Goal: Task Accomplishment & Management: Use online tool/utility

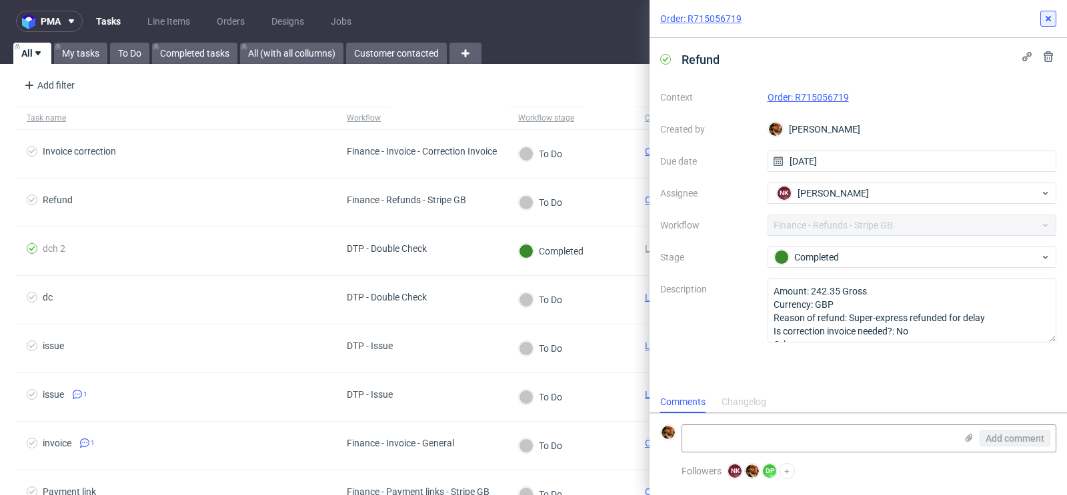
click at [1048, 11] on button at bounding box center [1048, 19] width 16 height 16
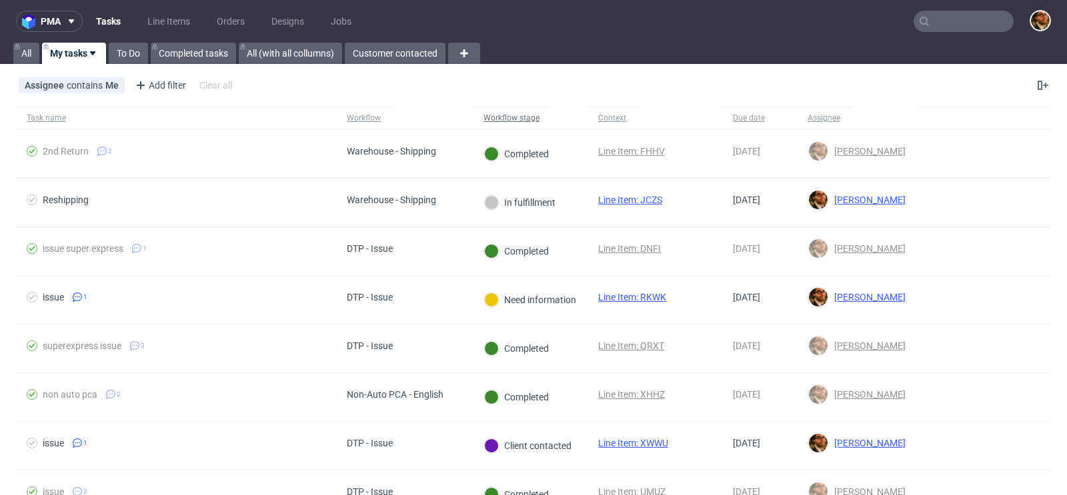
click at [531, 114] on div "Workflow stage" at bounding box center [511, 118] width 56 height 11
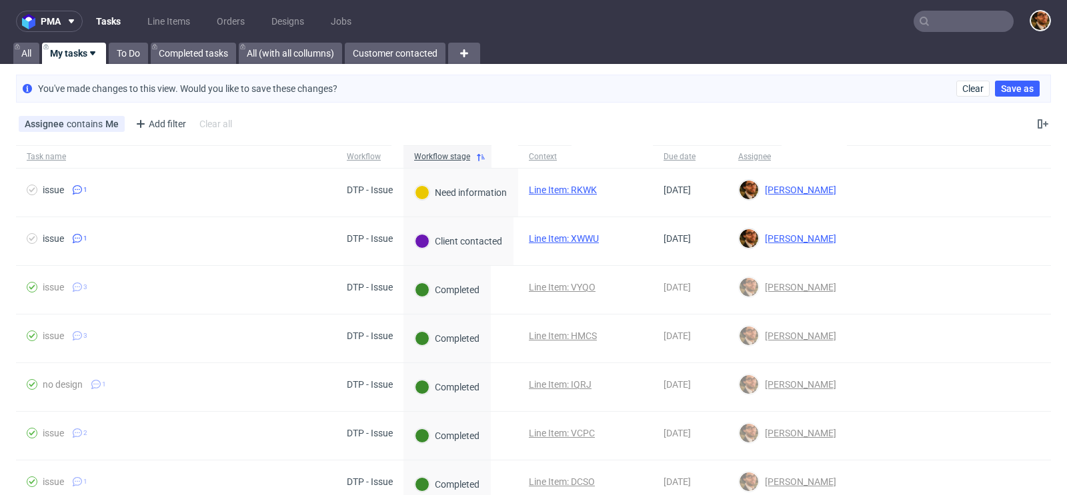
click at [934, 19] on input "text" at bounding box center [963, 21] width 100 height 21
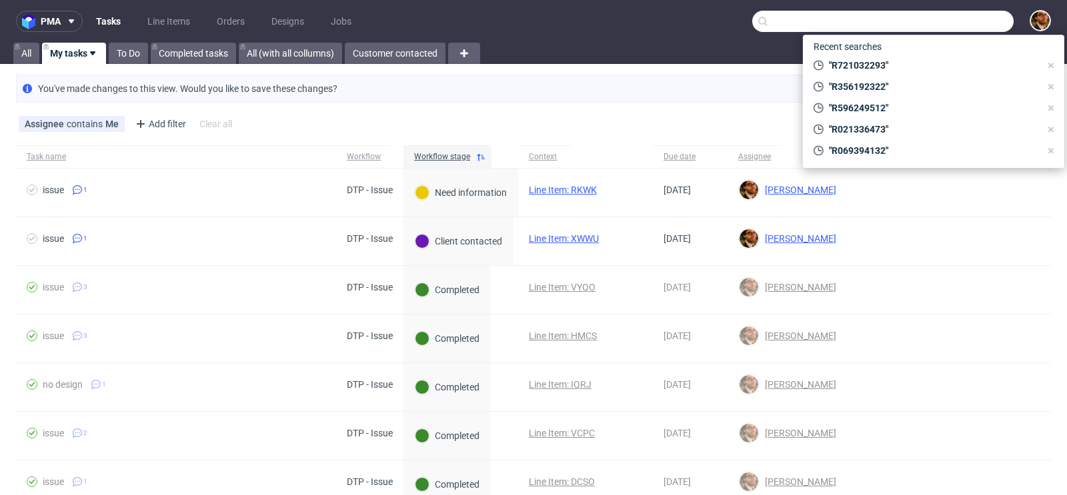
paste input "R051255111"
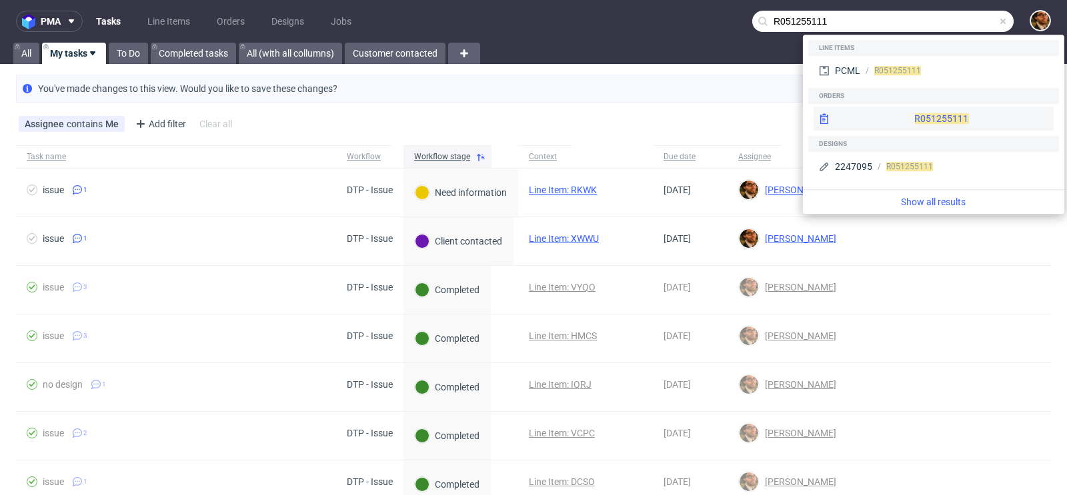
type input "R051255111"
click at [928, 119] on div "R051255111" at bounding box center [933, 119] width 240 height 24
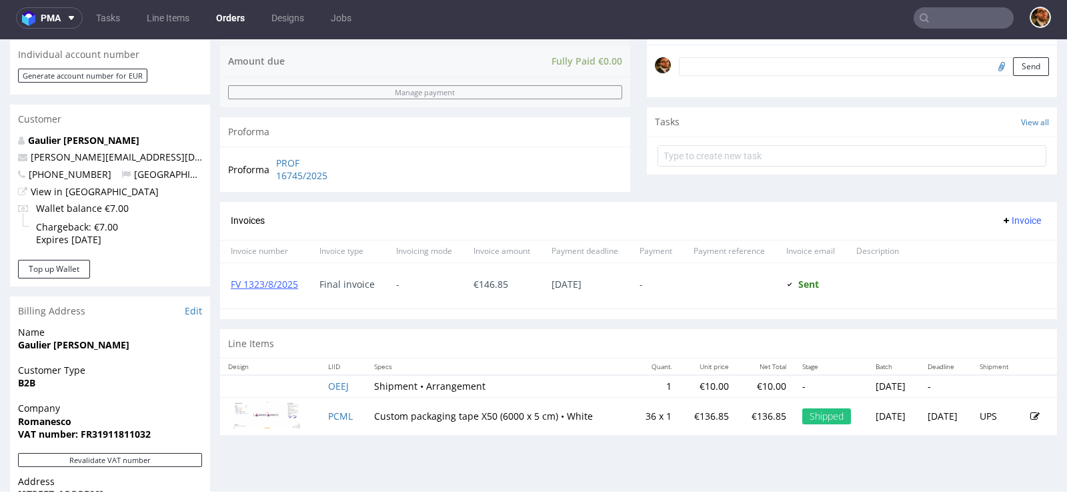
scroll to position [355, 0]
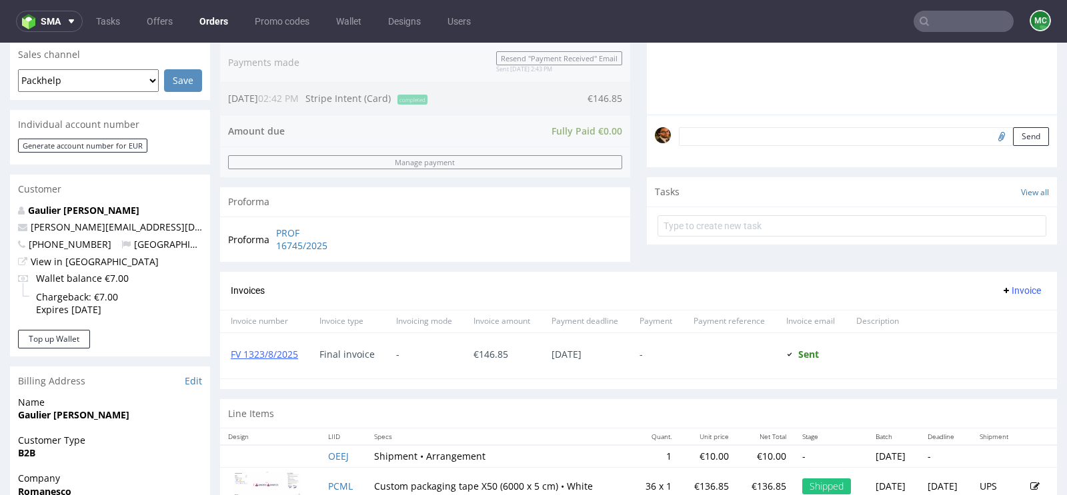
scroll to position [416, 0]
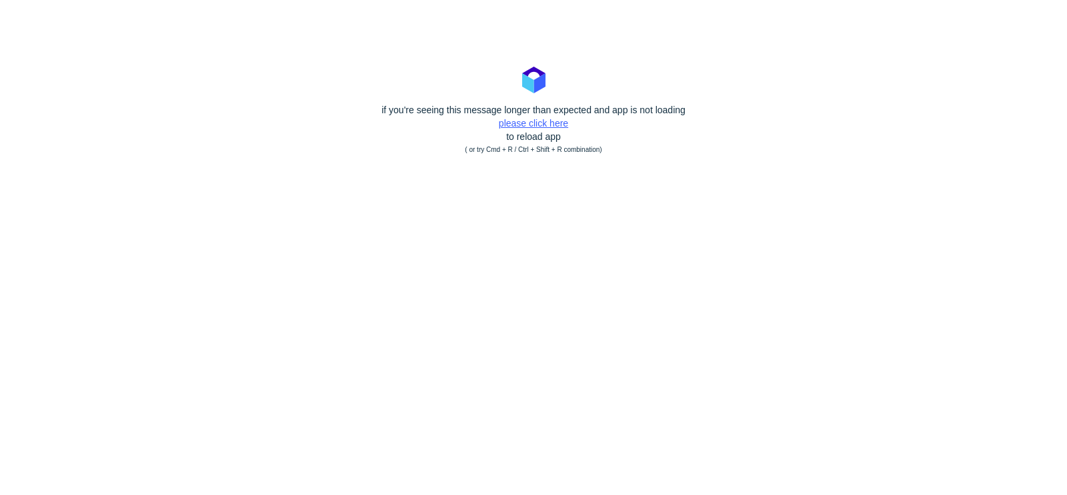
click at [550, 127] on link "please click here" at bounding box center [533, 123] width 69 height 11
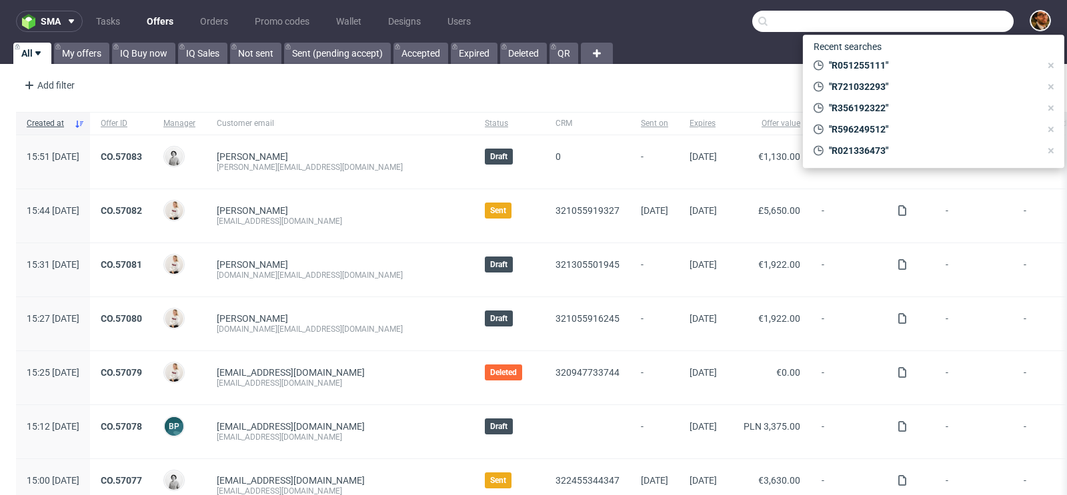
click at [939, 29] on input "text" at bounding box center [882, 21] width 261 height 21
paste input "R083739489"
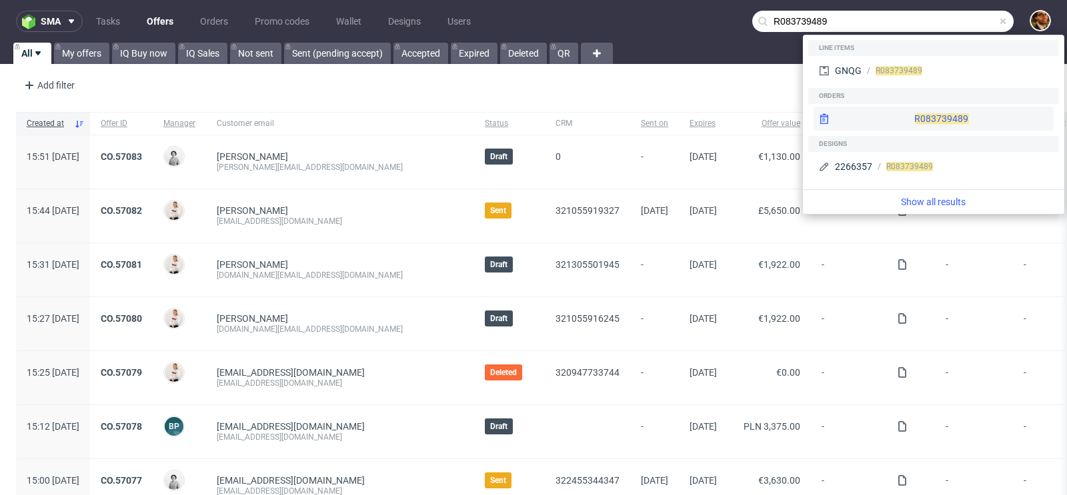
type input "R083739489"
click at [914, 120] on div "R083739489" at bounding box center [933, 119] width 240 height 24
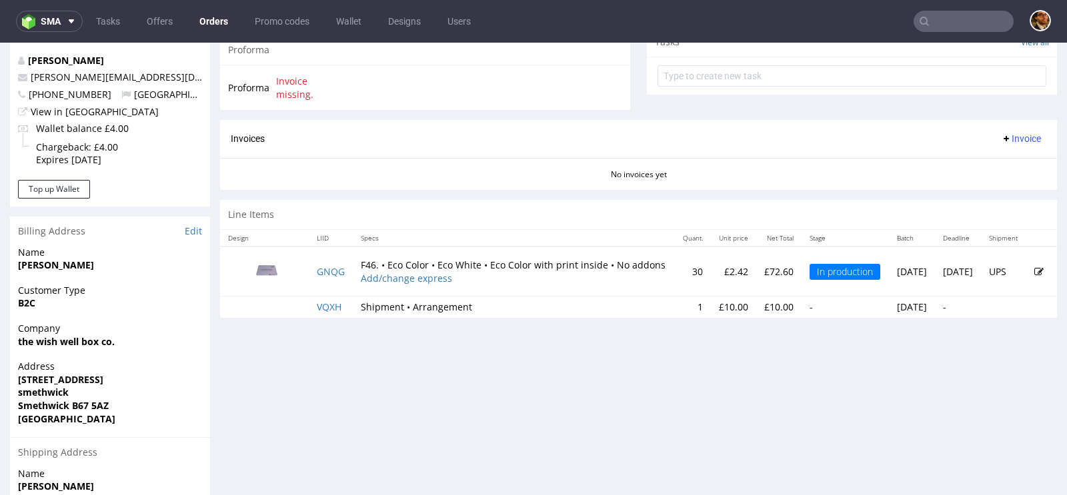
scroll to position [527, 0]
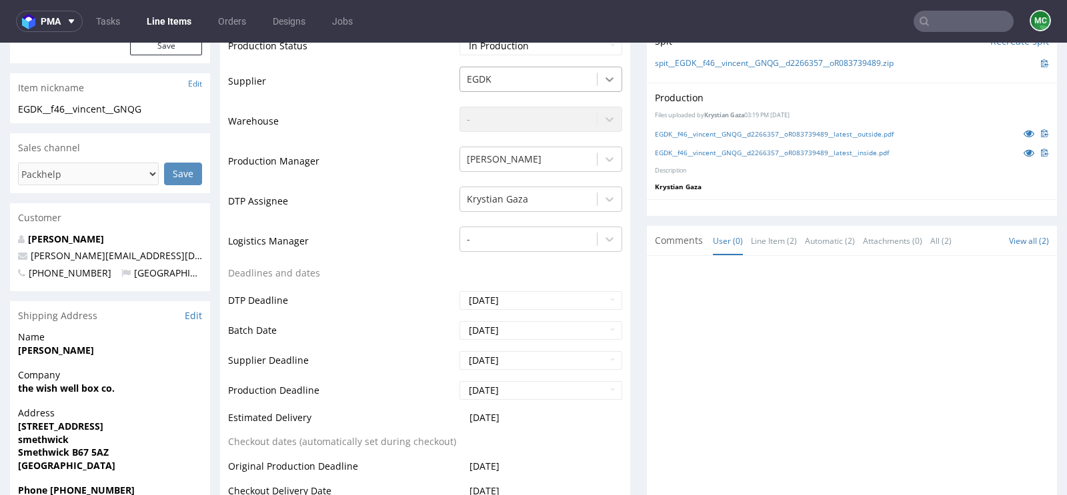
scroll to position [276, 0]
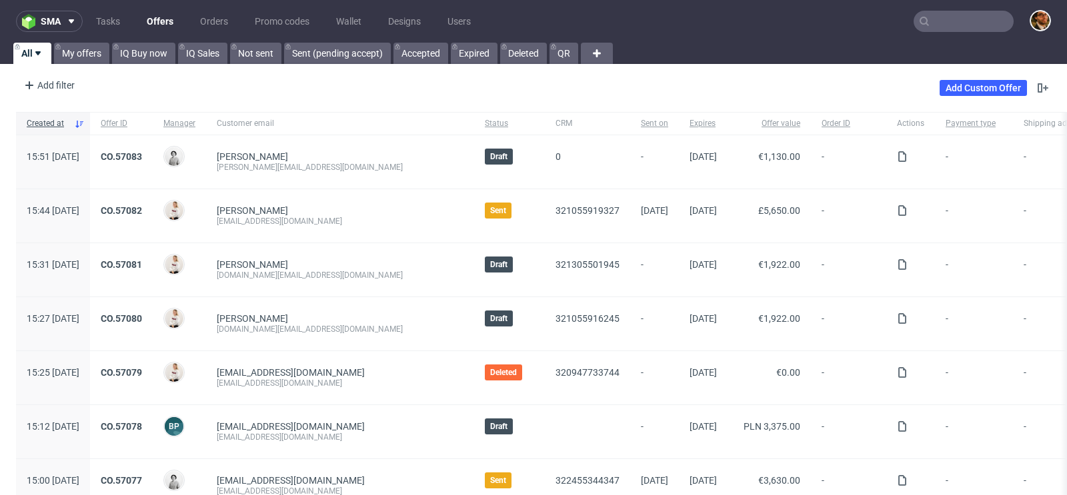
click at [937, 28] on input "text" at bounding box center [963, 21] width 100 height 21
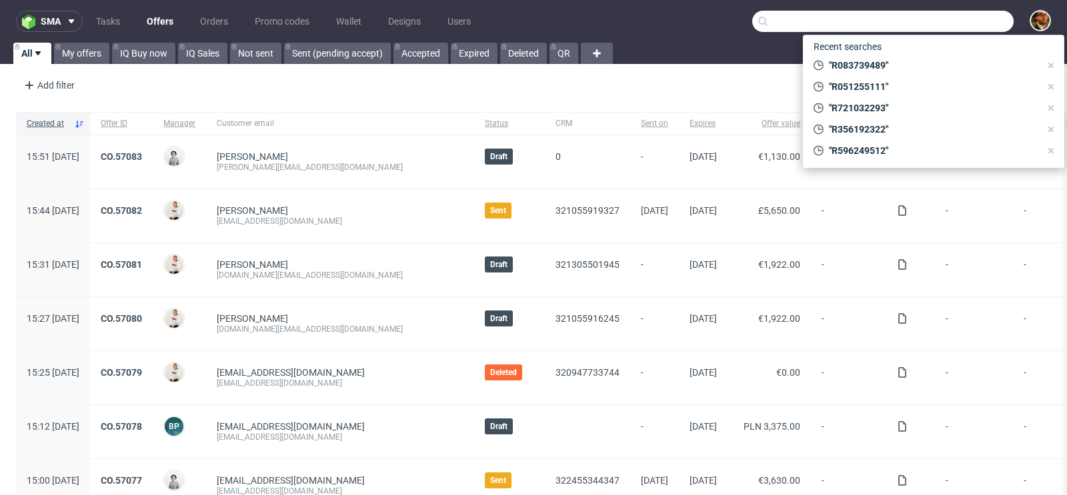
paste input "R394455952"
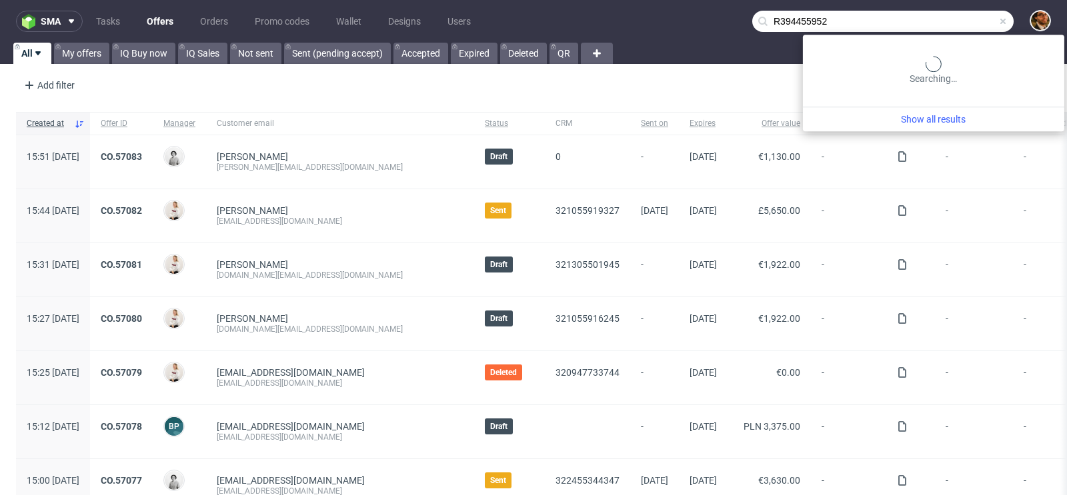
type input "R394455952"
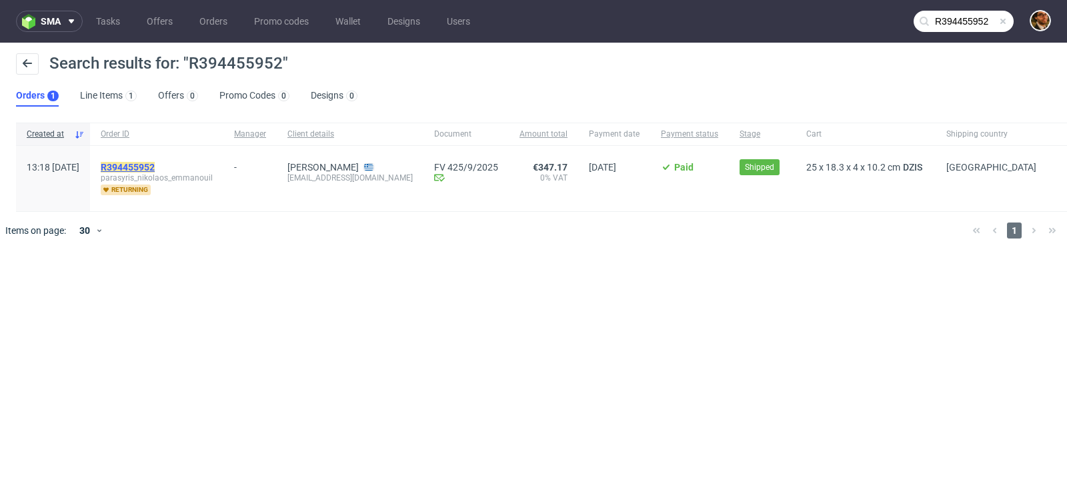
click at [155, 163] on mark "R394455952" at bounding box center [128, 167] width 54 height 11
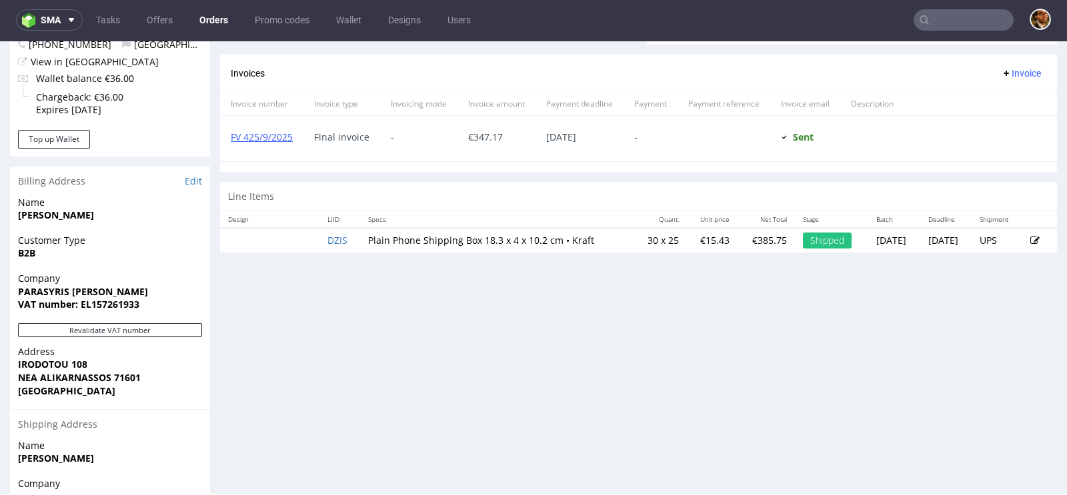
scroll to position [427, 0]
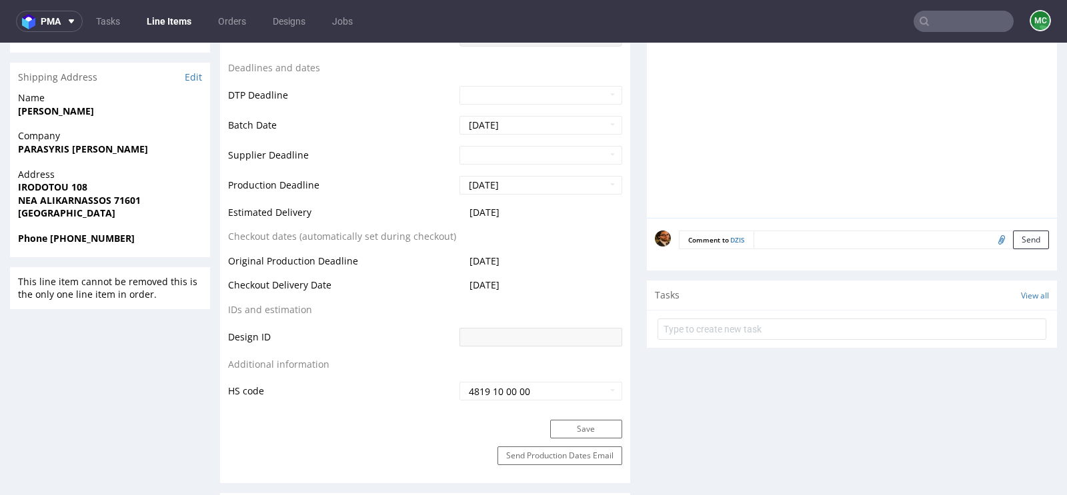
scroll to position [637, 0]
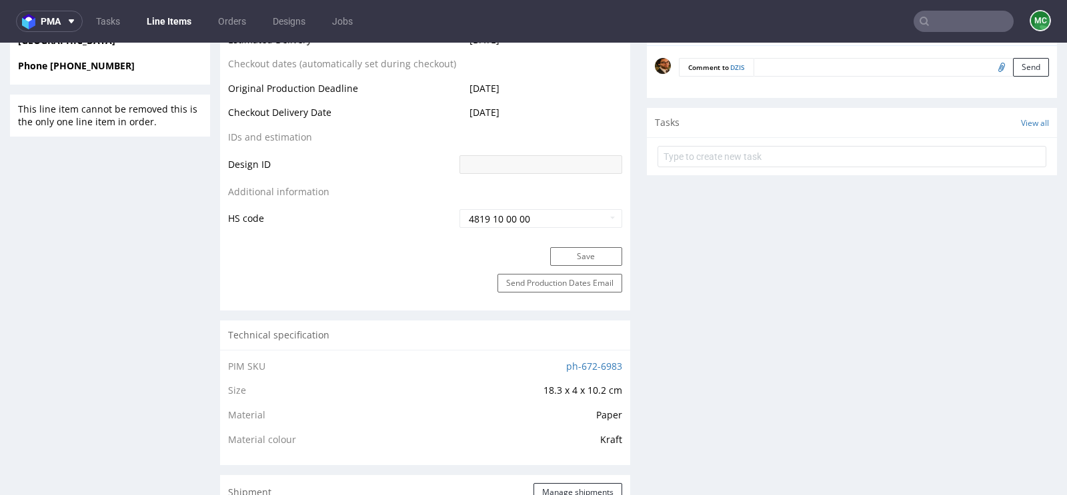
click at [937, 17] on input "text" at bounding box center [963, 21] width 100 height 21
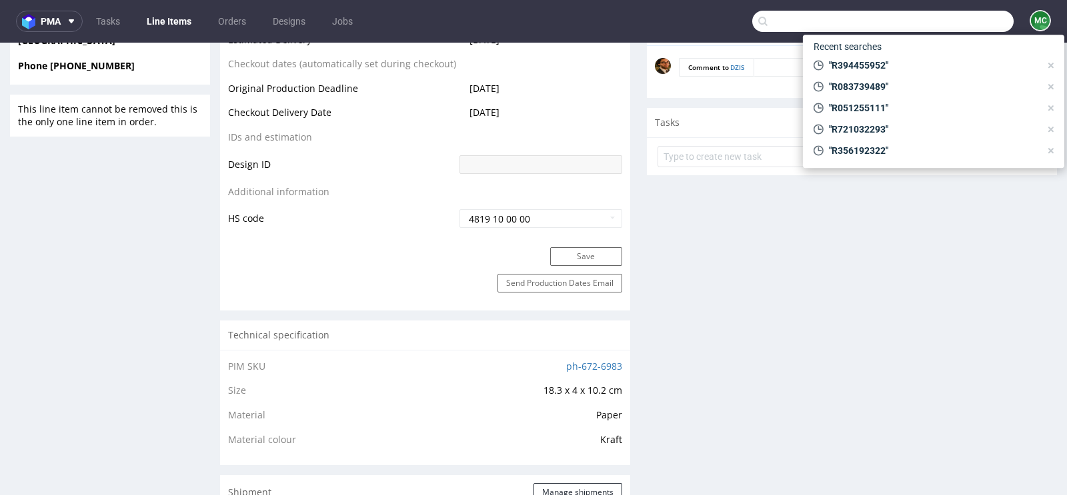
paste input "R338023200"
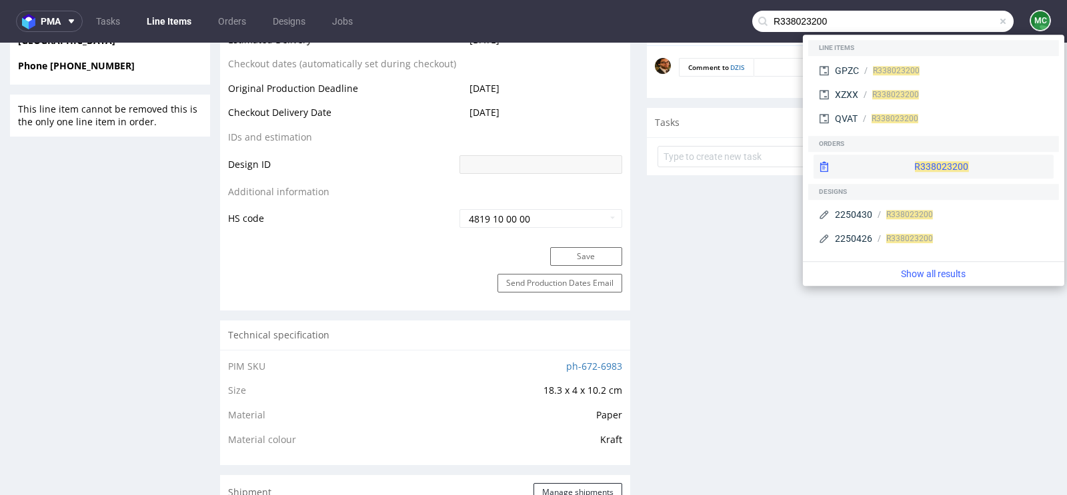
type input "R338023200"
click at [921, 163] on div "R338023200" at bounding box center [933, 167] width 240 height 24
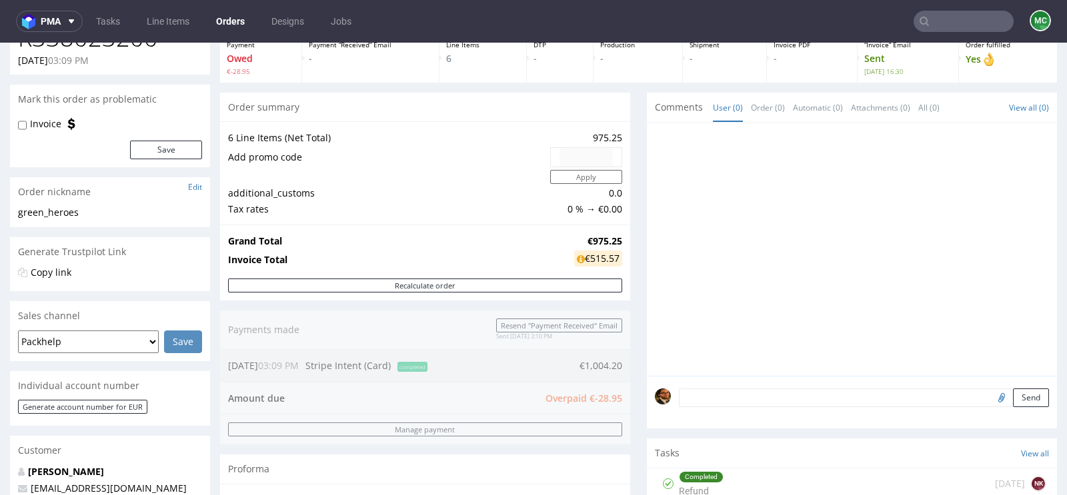
scroll to position [233, 0]
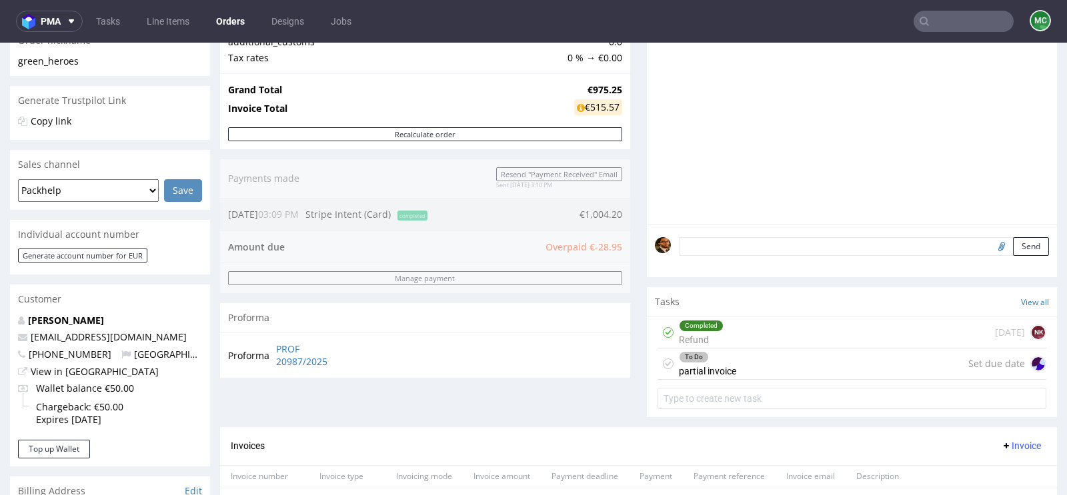
click at [746, 362] on div "To Do partial invoice Set due date" at bounding box center [851, 364] width 389 height 31
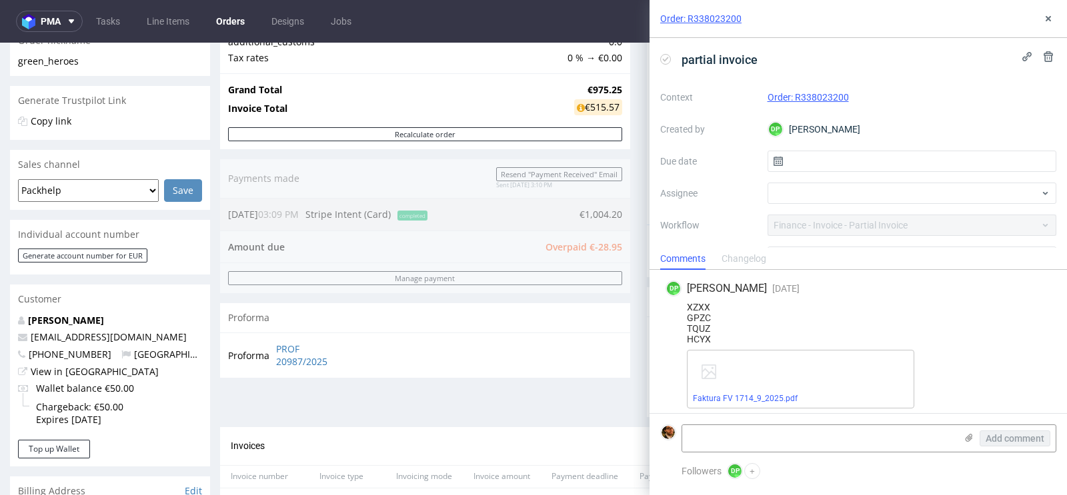
scroll to position [143, 0]
click at [1048, 31] on div "Order: R338023200" at bounding box center [857, 19] width 417 height 38
click at [1045, 19] on icon at bounding box center [1048, 18] width 11 height 11
